Goal: Use online tool/utility

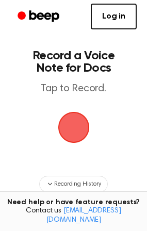
click at [72, 132] on span "button" at bounding box center [73, 127] width 29 height 29
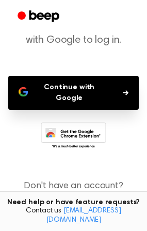
scroll to position [73, 0]
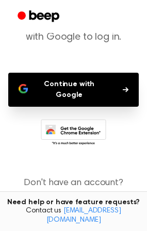
click at [70, 91] on button "Continue with Google" at bounding box center [73, 90] width 130 height 34
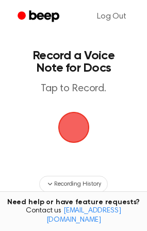
click at [81, 126] on span "button" at bounding box center [73, 127] width 29 height 29
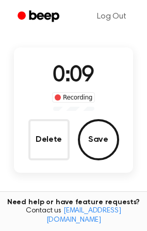
scroll to position [72, 0]
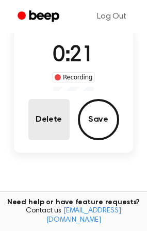
click at [59, 115] on button "Delete" at bounding box center [48, 119] width 41 height 41
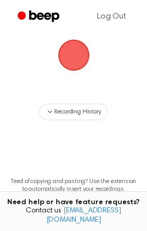
scroll to position [40, 0]
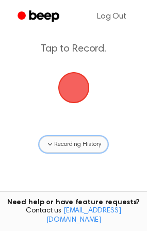
click at [53, 148] on icon "button" at bounding box center [50, 144] width 8 height 8
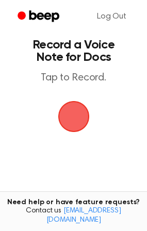
scroll to position [0, 0]
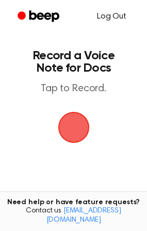
click at [114, 17] on link "Log Out" at bounding box center [112, 16] width 50 height 25
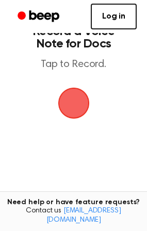
scroll to position [25, 0]
